Goal: Task Accomplishment & Management: Complete application form

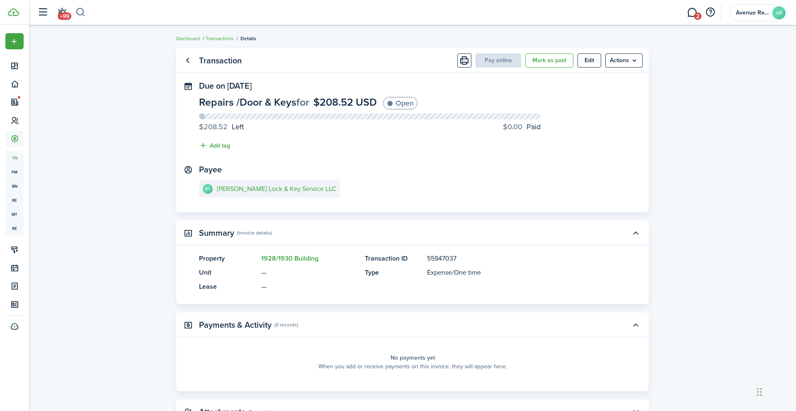
click at [80, 11] on button "button" at bounding box center [80, 12] width 10 height 14
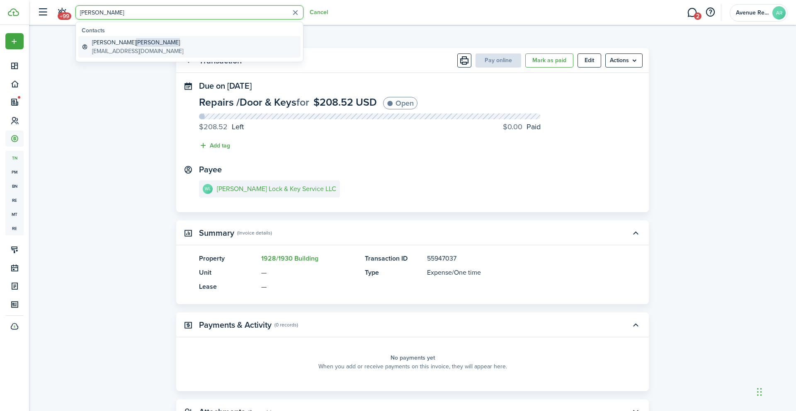
type input "[PERSON_NAME]"
click at [136, 41] on span "[PERSON_NAME]" at bounding box center [158, 42] width 44 height 9
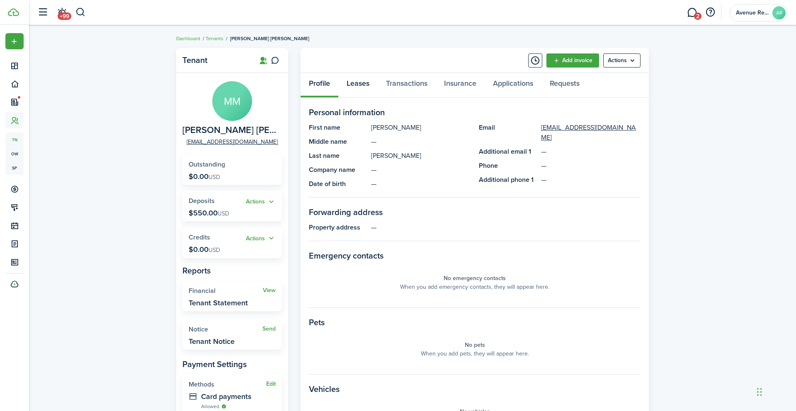
click at [355, 83] on link "Leases" at bounding box center [357, 85] width 39 height 25
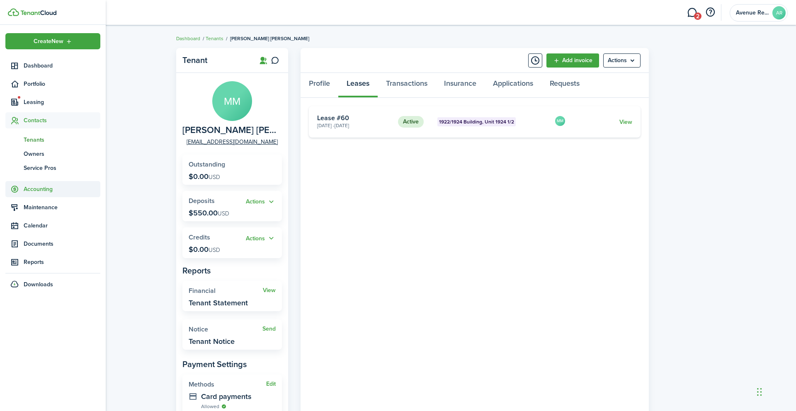
click at [39, 190] on span "Accounting" at bounding box center [62, 189] width 77 height 9
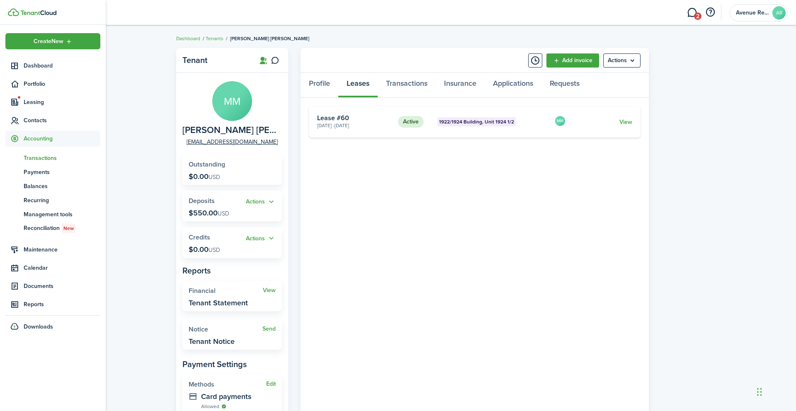
click at [40, 161] on span "Transactions" at bounding box center [62, 158] width 77 height 9
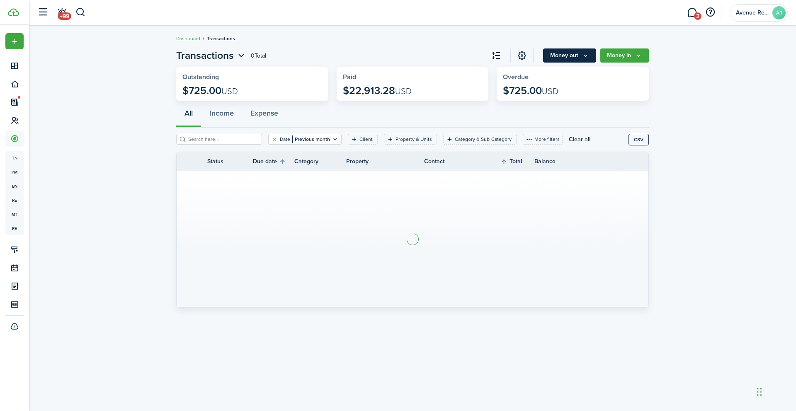
click at [586, 56] on icon "Money out" at bounding box center [585, 55] width 7 height 7
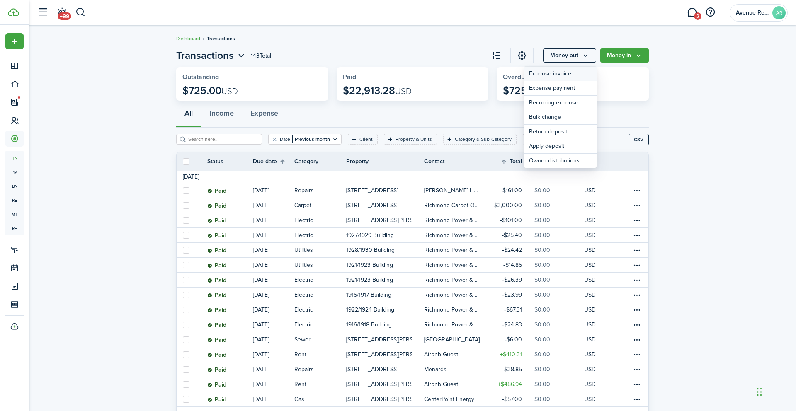
click at [560, 74] on link "Expense invoice" at bounding box center [560, 74] width 73 height 15
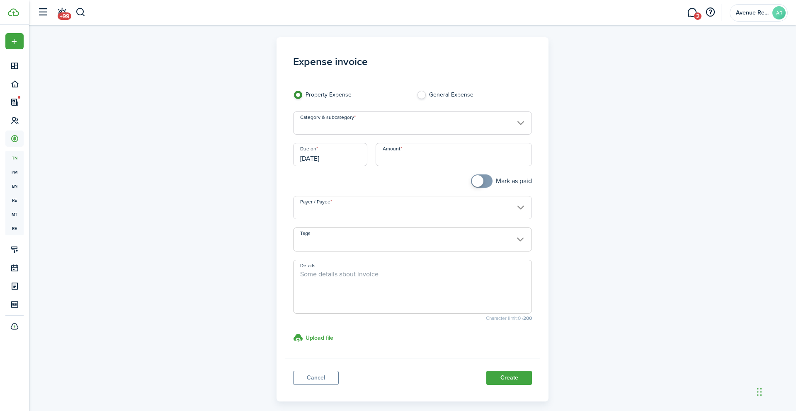
click at [364, 124] on input "Category & subcategory" at bounding box center [412, 123] width 239 height 23
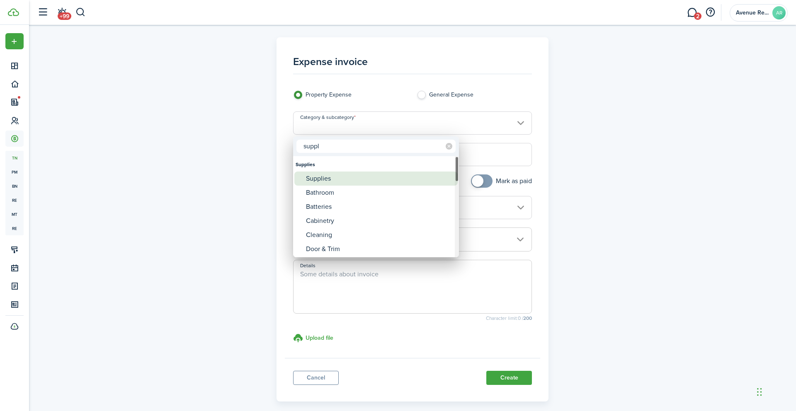
type input "suppl"
click at [331, 176] on div "Supplies" at bounding box center [379, 179] width 147 height 14
type input "Supplies"
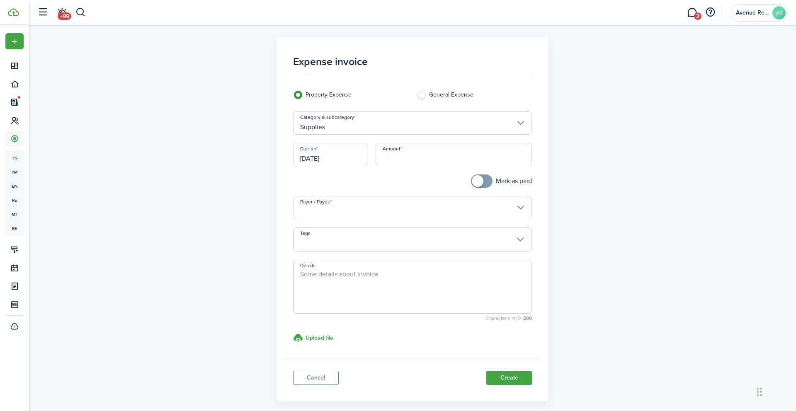
click at [428, 155] on input "Amount" at bounding box center [454, 154] width 157 height 23
click at [371, 208] on input "Payer / Payee" at bounding box center [412, 207] width 239 height 23
type input "$59.88"
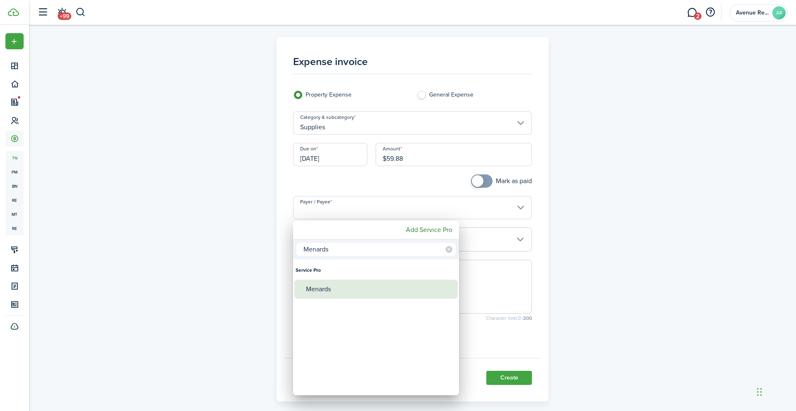
type input "Menards"
click at [318, 289] on div "Menards" at bounding box center [379, 289] width 147 height 19
type input "Menards"
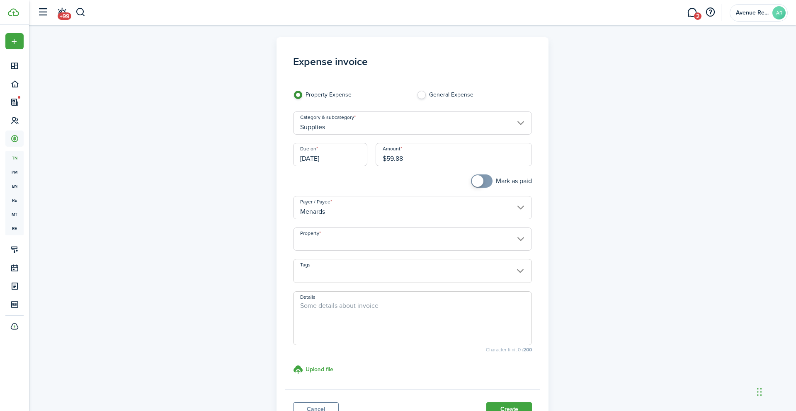
click at [329, 243] on input "Property" at bounding box center [412, 239] width 239 height 23
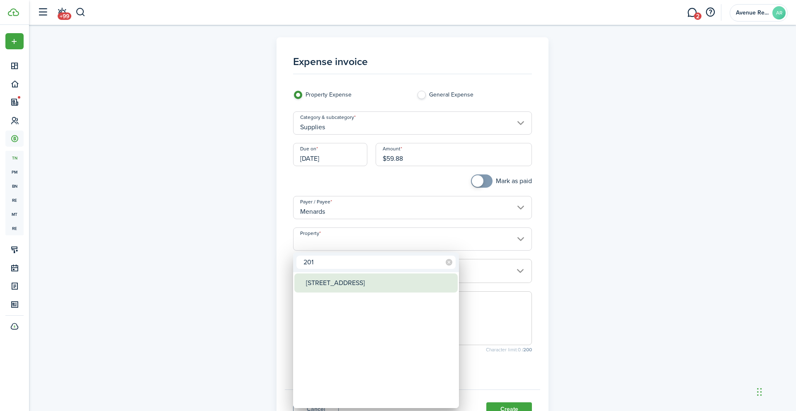
type input "201"
click at [330, 283] on div "[STREET_ADDRESS]" at bounding box center [379, 283] width 147 height 19
type input "[STREET_ADDRESS]"
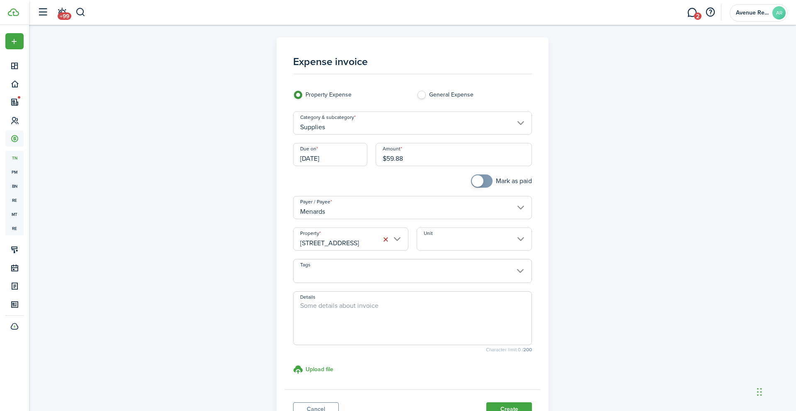
click at [460, 241] on input "Unit" at bounding box center [474, 239] width 115 height 23
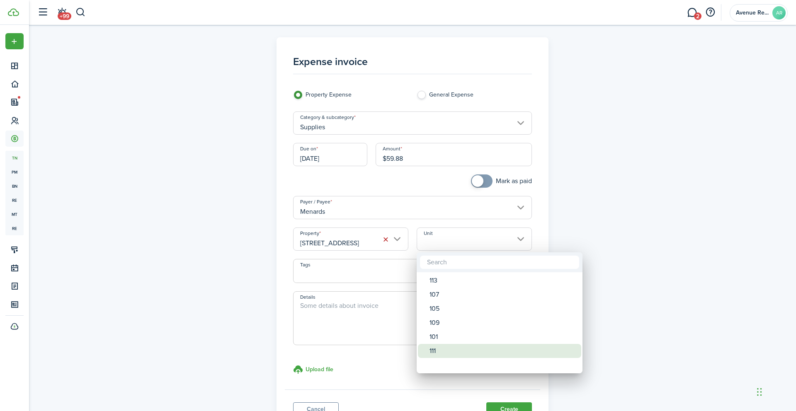
click at [436, 353] on div "111" at bounding box center [503, 351] width 147 height 14
type input "111"
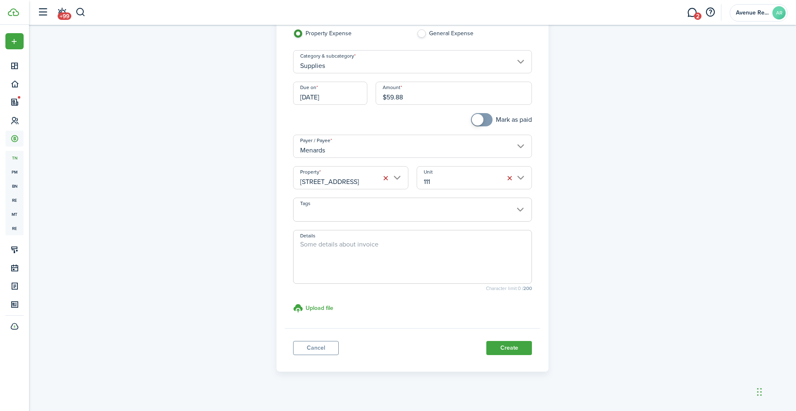
scroll to position [68, 0]
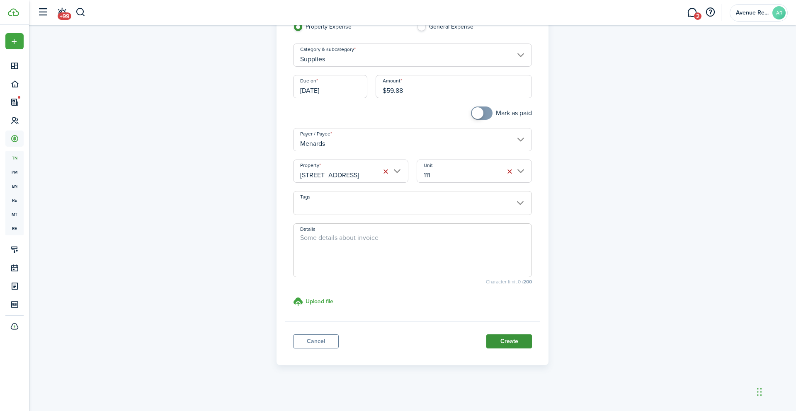
click at [508, 343] on button "Create" at bounding box center [510, 342] width 46 height 14
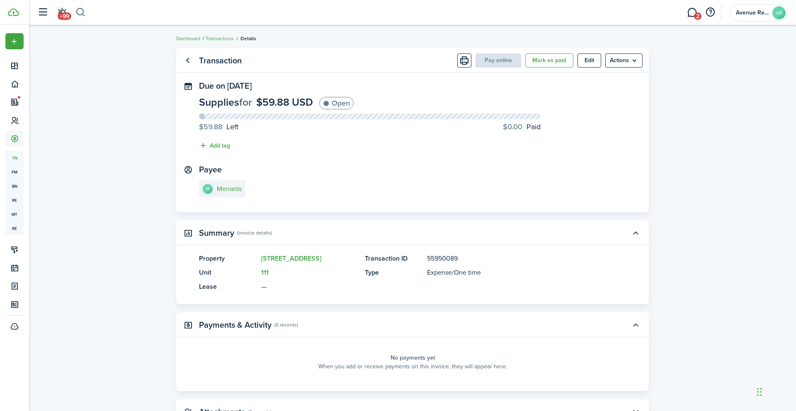
click at [79, 13] on button "button" at bounding box center [80, 12] width 10 height 14
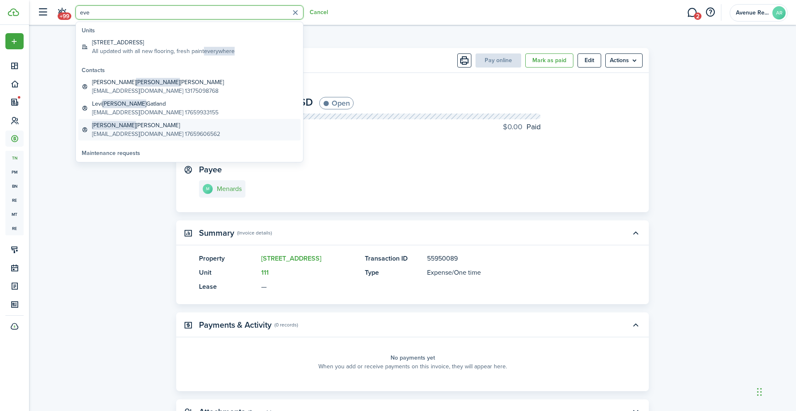
type input "eve"
click at [129, 129] on global-search-item-title "[PERSON_NAME]" at bounding box center [156, 125] width 128 height 9
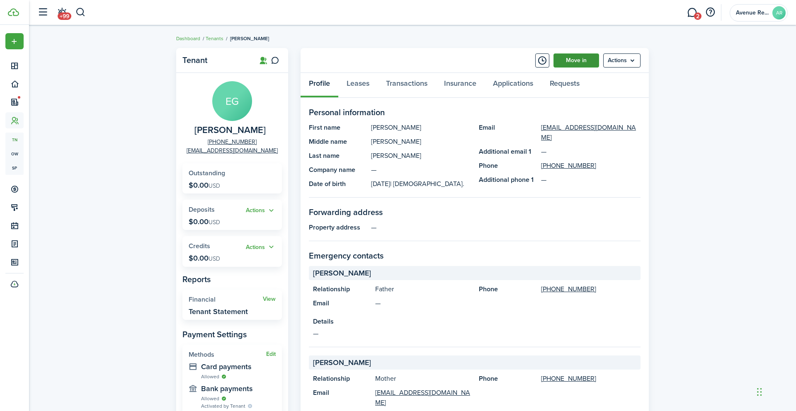
click at [584, 64] on link "Move in" at bounding box center [577, 61] width 46 height 14
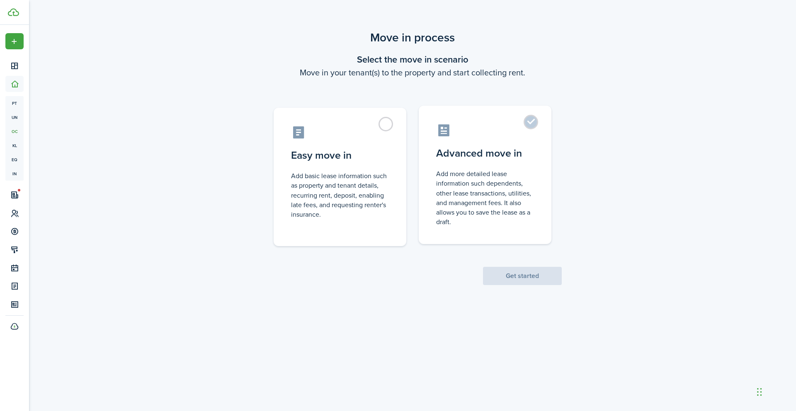
click at [536, 119] on label "Advanced move in Add more detailed lease information such dependents, other lea…" at bounding box center [485, 175] width 133 height 139
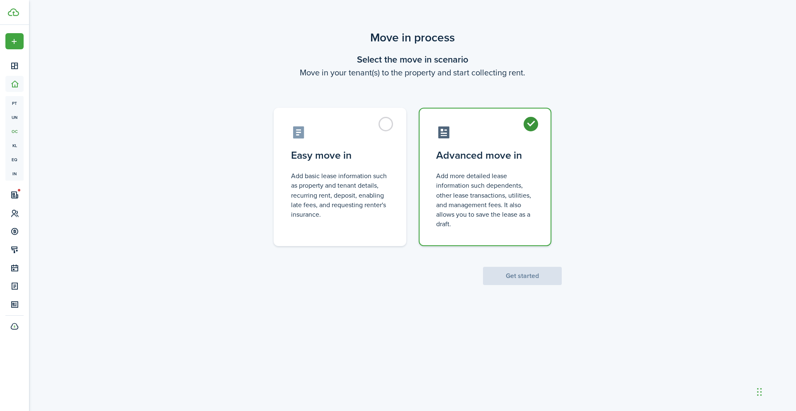
radio input "true"
click at [513, 273] on button "Get started" at bounding box center [522, 276] width 79 height 18
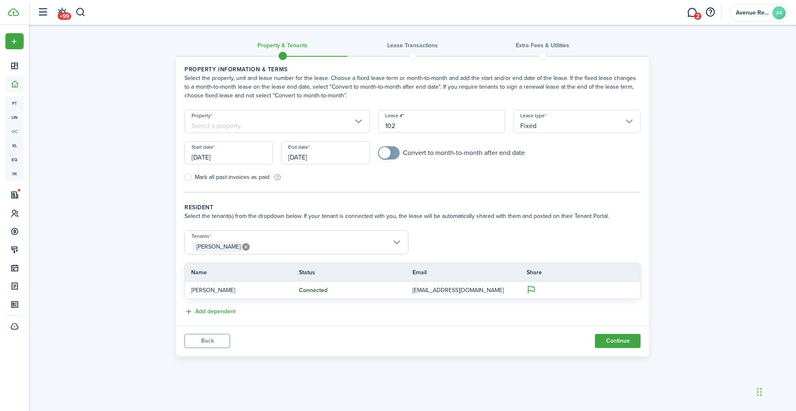
click at [359, 122] on input "Property" at bounding box center [277, 121] width 185 height 23
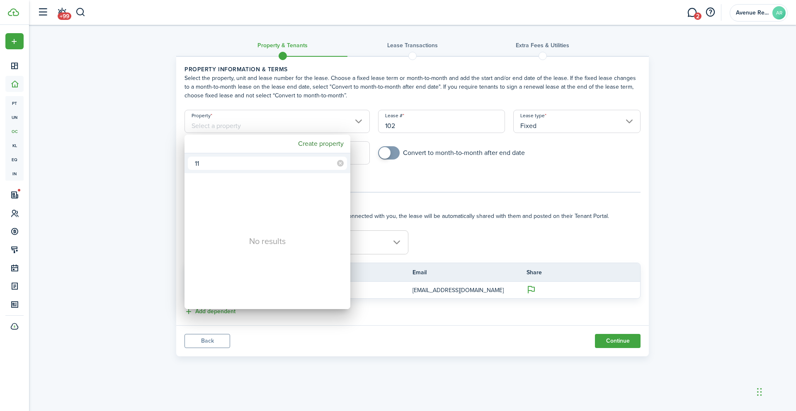
type input "1"
type input "1924"
click at [261, 186] on div "1922/1924 Building" at bounding box center [270, 184] width 147 height 19
type input "1922/1924 Building"
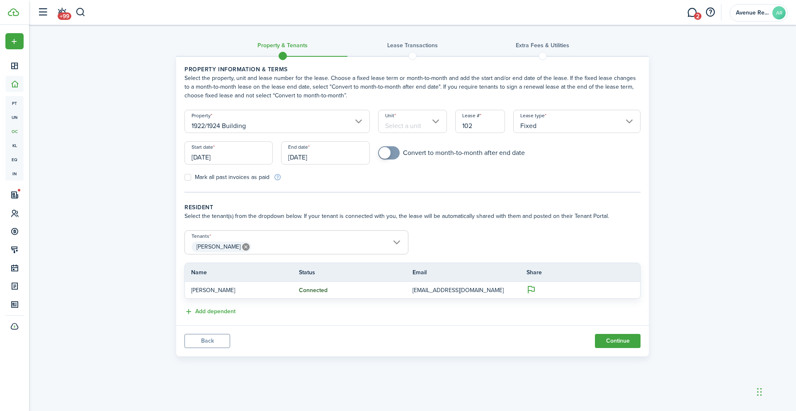
click at [440, 124] on input "Unit" at bounding box center [412, 121] width 69 height 23
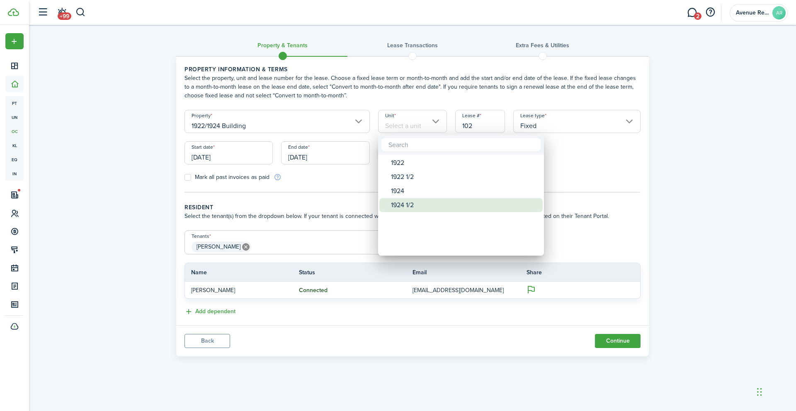
click at [407, 204] on div "1924 1/2" at bounding box center [464, 205] width 147 height 14
type input "1924 1/2"
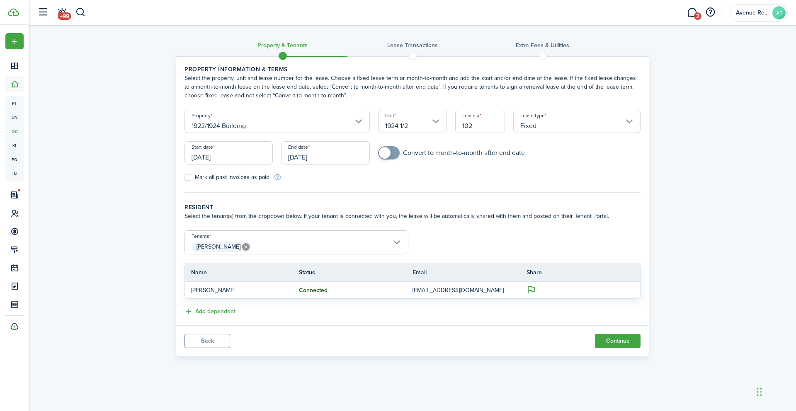
click at [250, 158] on input "[DATE]" at bounding box center [229, 152] width 88 height 23
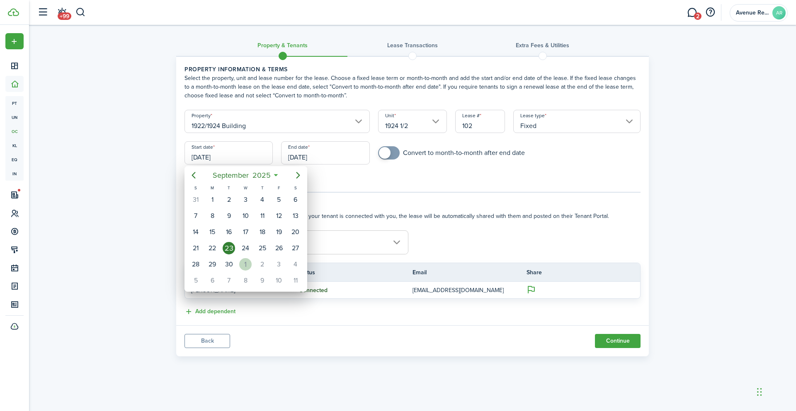
click at [246, 266] on div "1" at bounding box center [245, 264] width 12 height 12
type input "[DATE]"
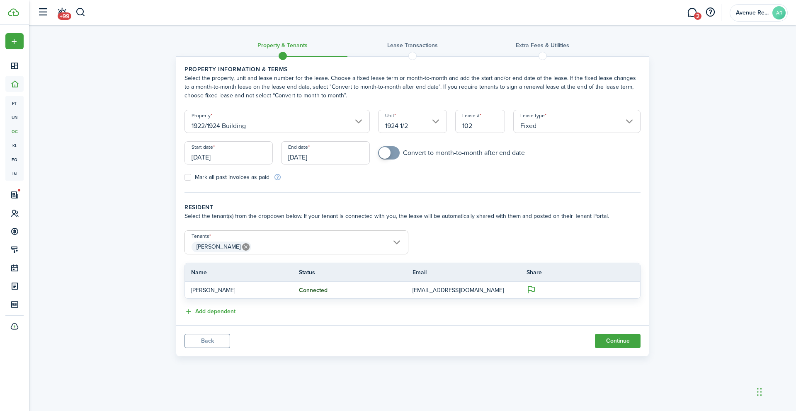
click at [338, 155] on input "[DATE]" at bounding box center [325, 152] width 88 height 23
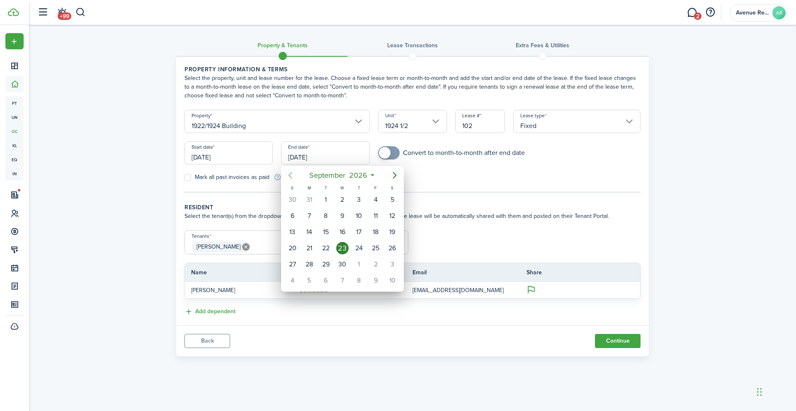
click at [292, 175] on icon "Previous page" at bounding box center [290, 175] width 10 height 10
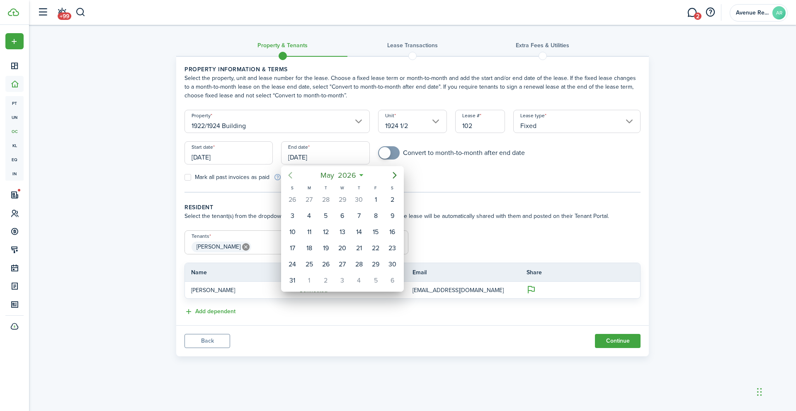
click at [292, 175] on icon "Previous page" at bounding box center [290, 175] width 10 height 10
click at [396, 252] on div "28" at bounding box center [392, 248] width 12 height 12
type input "[DATE]"
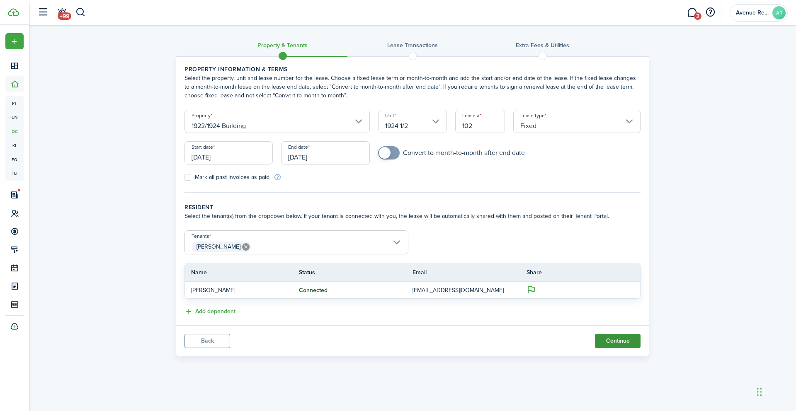
click at [617, 341] on button "Continue" at bounding box center [618, 341] width 46 height 14
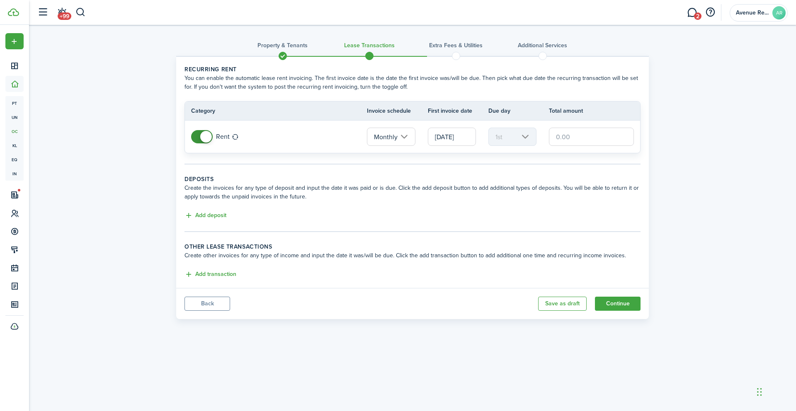
click at [580, 139] on input "text" at bounding box center [591, 137] width 85 height 18
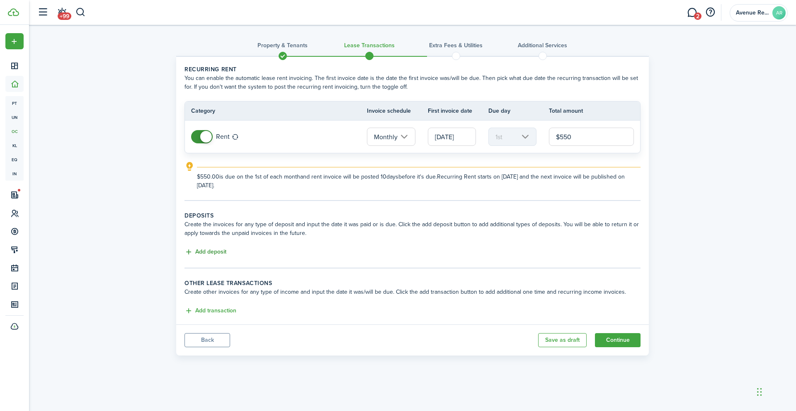
type input "$550.00"
click at [219, 252] on button "Add deposit" at bounding box center [206, 253] width 42 height 10
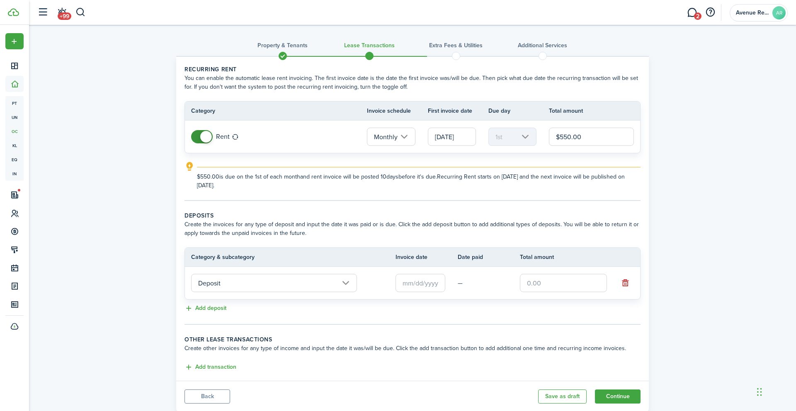
click at [428, 283] on input "text" at bounding box center [421, 283] width 50 height 18
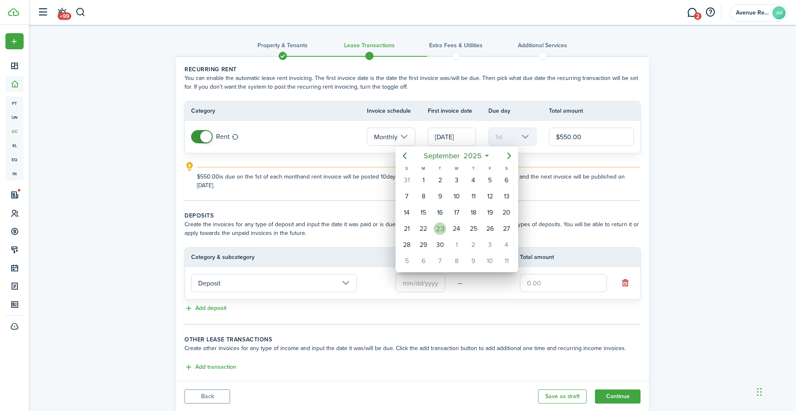
click at [445, 229] on div "23" at bounding box center [440, 229] width 12 height 12
type input "[DATE]"
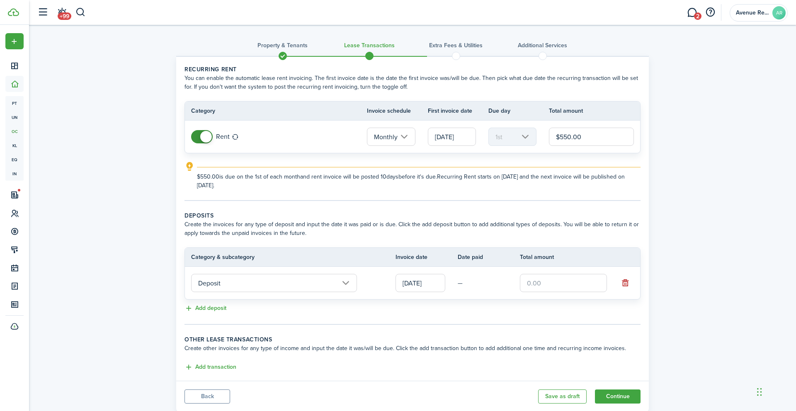
click at [540, 284] on input "text" at bounding box center [563, 283] width 87 height 18
type input "$550.00"
click at [475, 321] on tc-wizard-step "Deposits Create the invoices for any type of deposit and input the date it was …" at bounding box center [413, 269] width 456 height 114
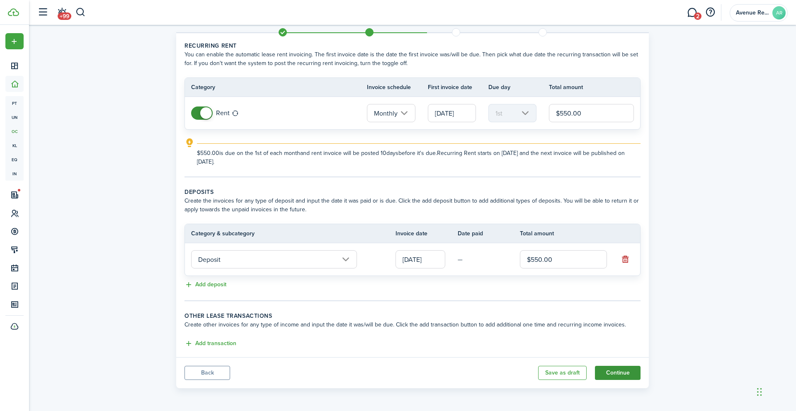
click at [617, 375] on button "Continue" at bounding box center [618, 373] width 46 height 14
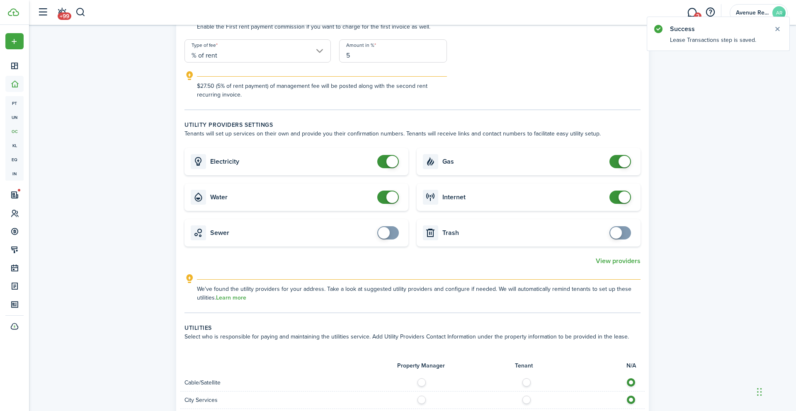
scroll to position [431, 0]
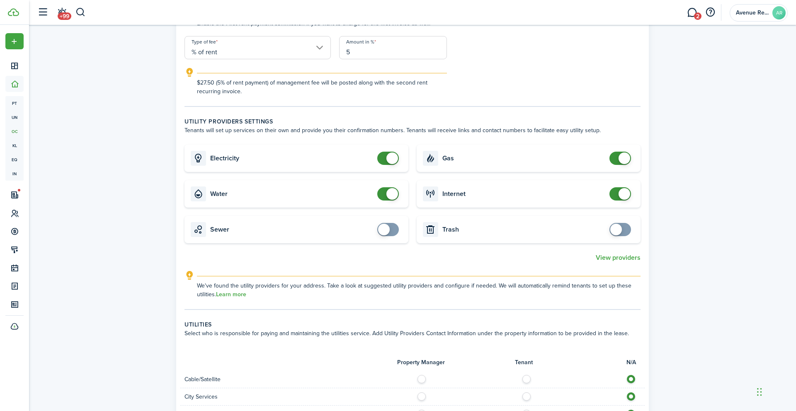
checkbox input "false"
click at [384, 157] on span at bounding box center [388, 158] width 8 height 13
checkbox input "false"
click at [384, 192] on span at bounding box center [388, 193] width 8 height 13
checkbox input "false"
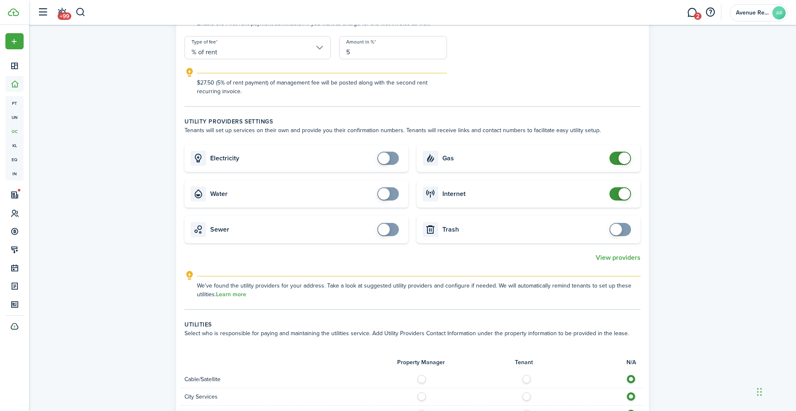
click at [616, 194] on span at bounding box center [620, 193] width 8 height 13
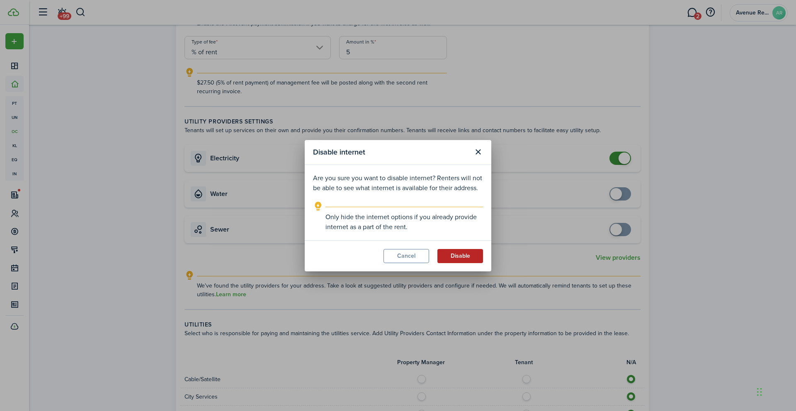
click at [458, 256] on button "Disable" at bounding box center [461, 256] width 46 height 14
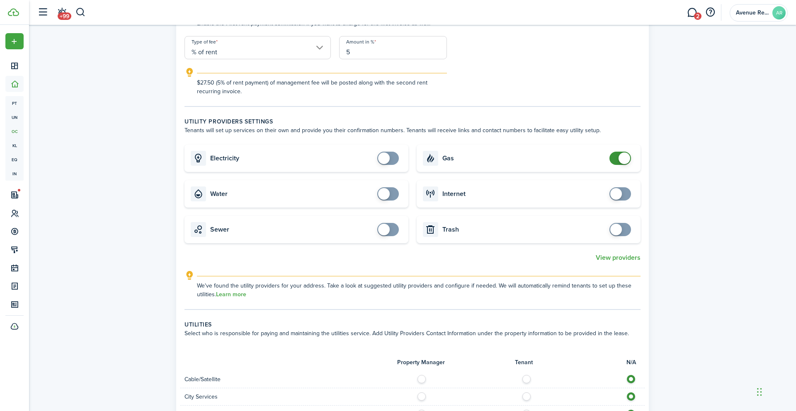
checkbox input "true"
click at [392, 158] on span at bounding box center [388, 158] width 8 height 13
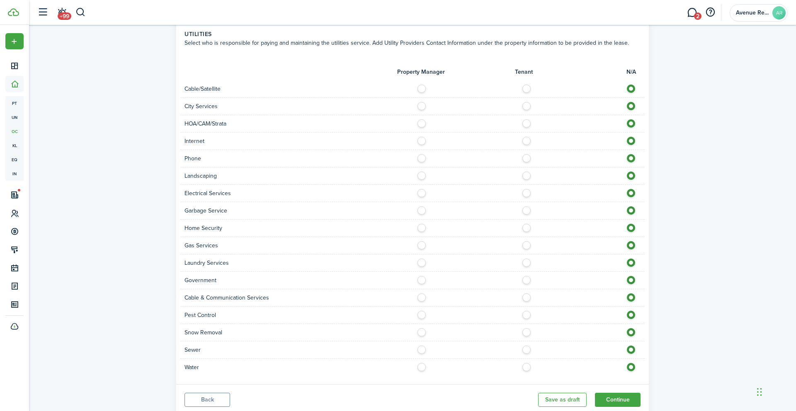
scroll to position [725, 0]
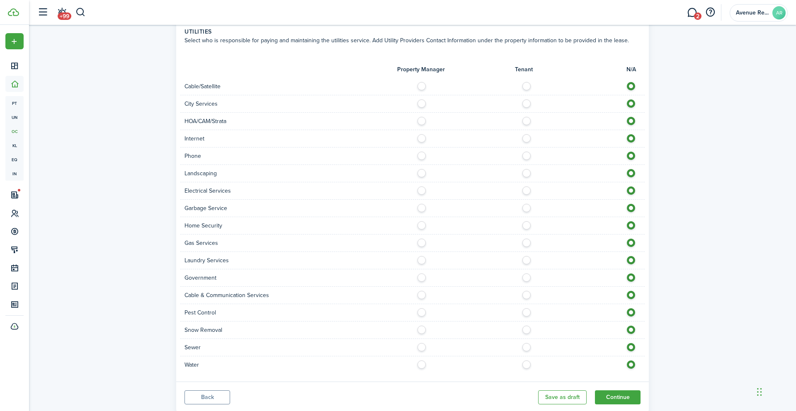
click at [423, 348] on label at bounding box center [424, 345] width 15 height 4
radio input "true"
click at [422, 363] on label at bounding box center [424, 363] width 15 height 4
radio input "true"
click at [528, 190] on label at bounding box center [529, 189] width 15 height 4
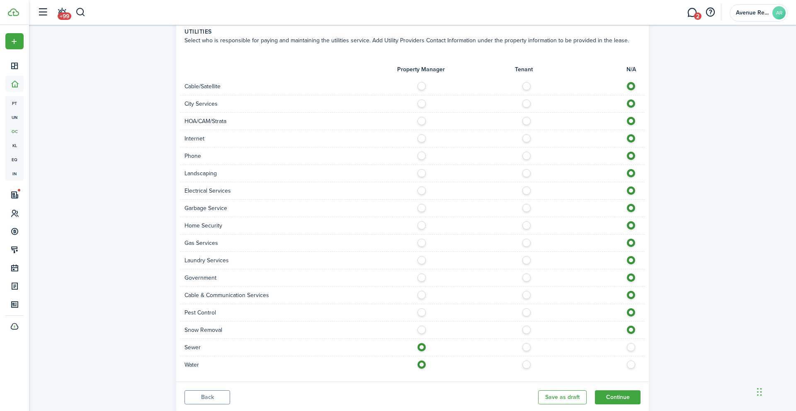
radio input "true"
click at [527, 243] on label at bounding box center [529, 241] width 15 height 4
radio input "true"
click at [608, 395] on button "Continue" at bounding box center [618, 398] width 46 height 14
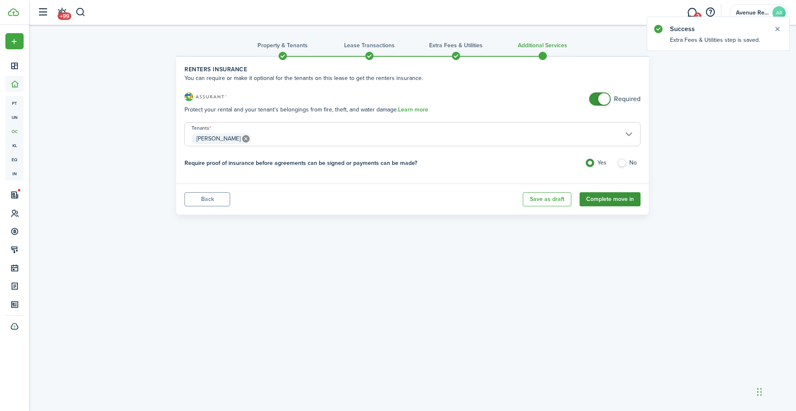
click at [595, 198] on button "Complete move in" at bounding box center [610, 199] width 61 height 14
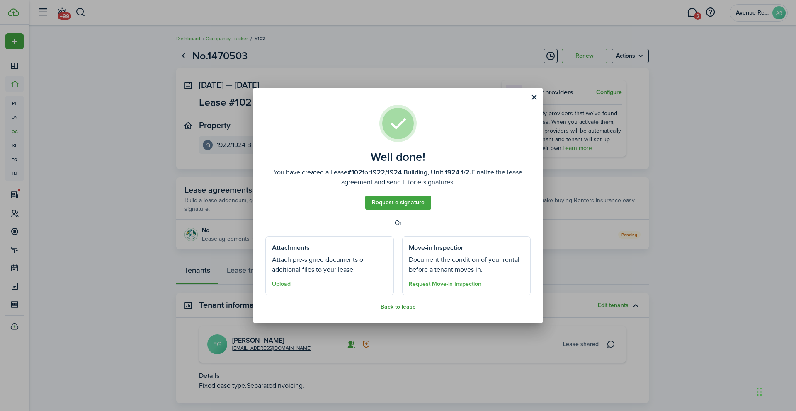
click at [392, 305] on button "Back to lease" at bounding box center [398, 307] width 35 height 7
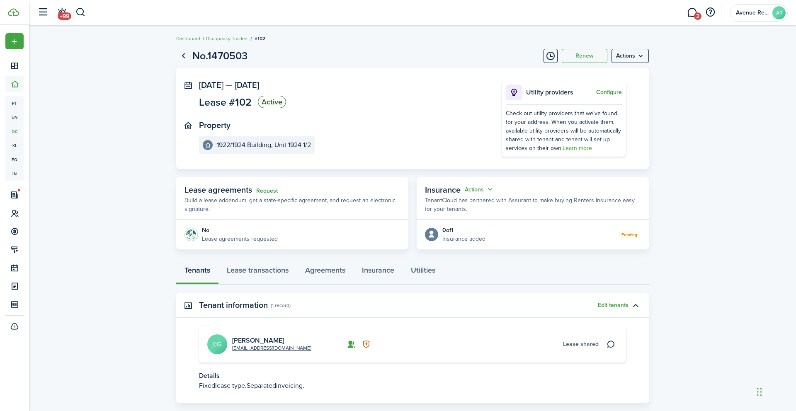
click at [269, 190] on link "Request" at bounding box center [267, 191] width 22 height 7
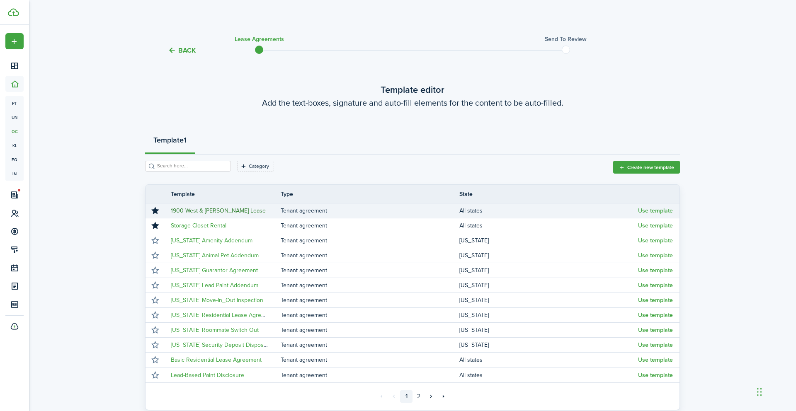
click at [229, 212] on link "1900 West & [PERSON_NAME] Lease" at bounding box center [218, 211] width 95 height 9
